Goal: Information Seeking & Learning: Learn about a topic

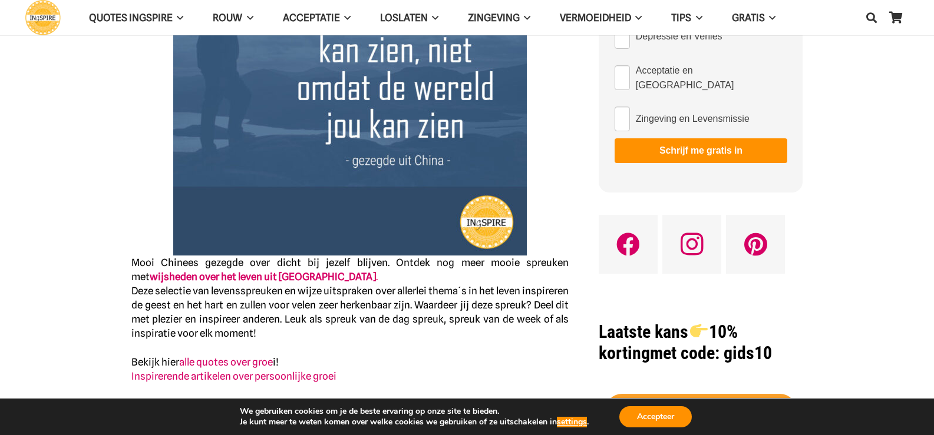
scroll to position [59, 0]
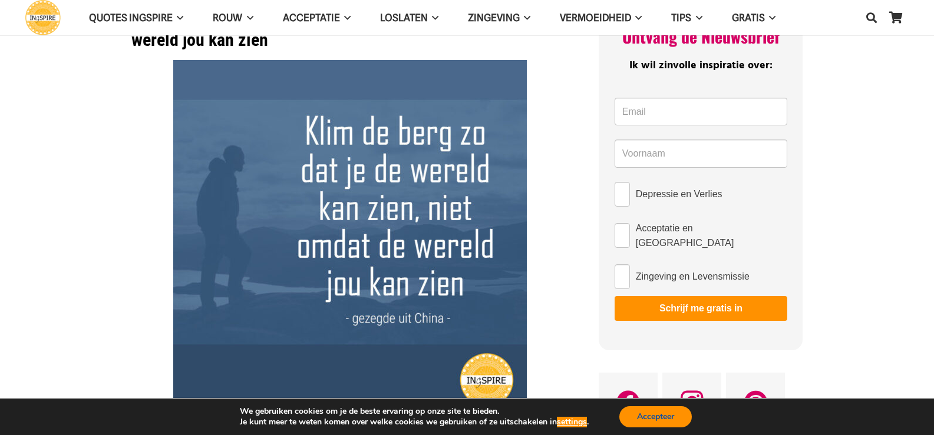
click at [671, 417] on button "Accepteer" at bounding box center [655, 416] width 72 height 21
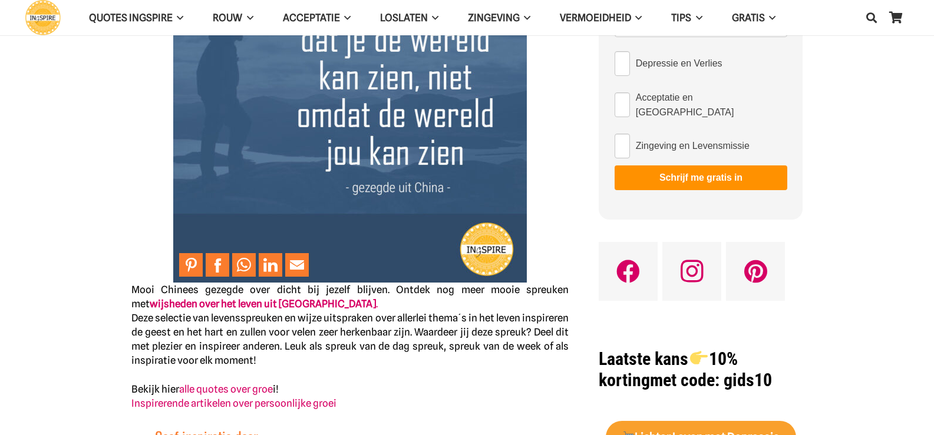
scroll to position [295, 0]
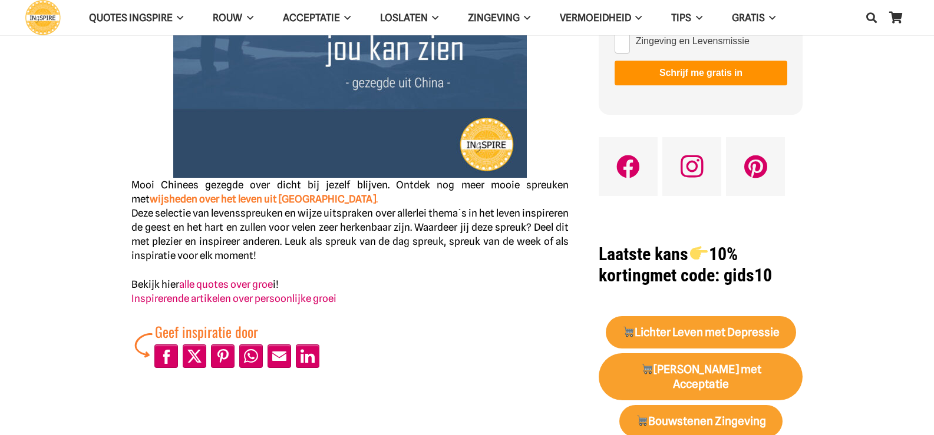
click at [264, 197] on strong "wijsheden over het leven uit China" at bounding box center [263, 199] width 226 height 12
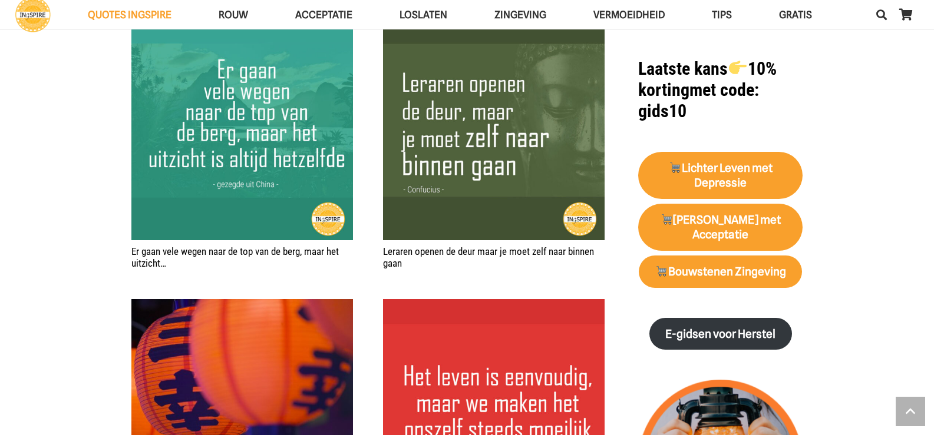
scroll to position [684, 0]
